Goal: Navigation & Orientation: Find specific page/section

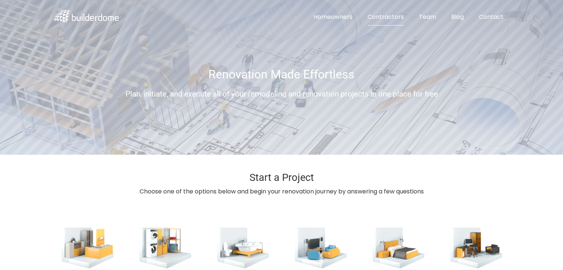
click at [379, 16] on link "Contractors" at bounding box center [386, 17] width 48 height 17
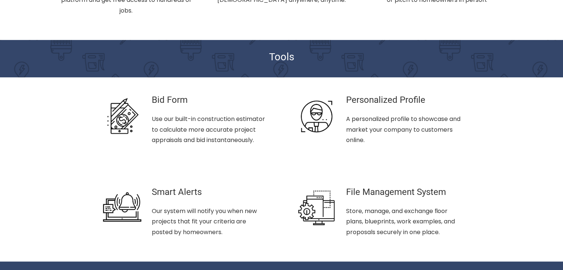
scroll to position [376, 0]
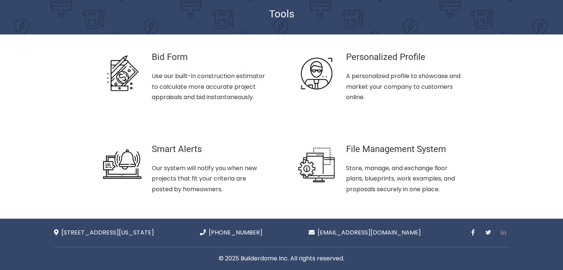
click at [503, 230] on icon at bounding box center [503, 233] width 5 height 6
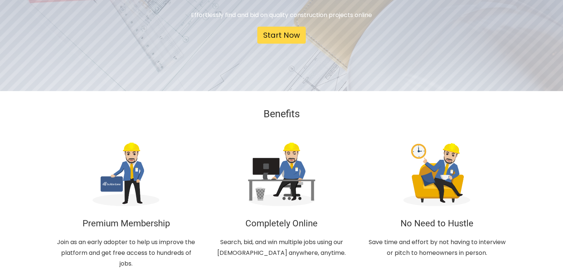
scroll to position [0, 0]
